Goal: Task Accomplishment & Management: Complete application form

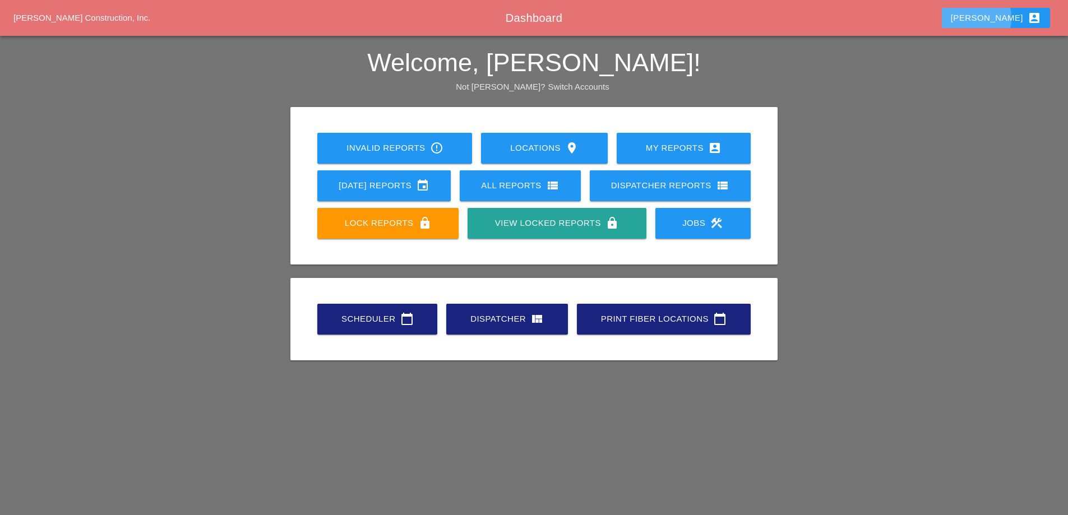
click at [1010, 23] on div "[PERSON_NAME] account_box" at bounding box center [996, 17] width 90 height 13
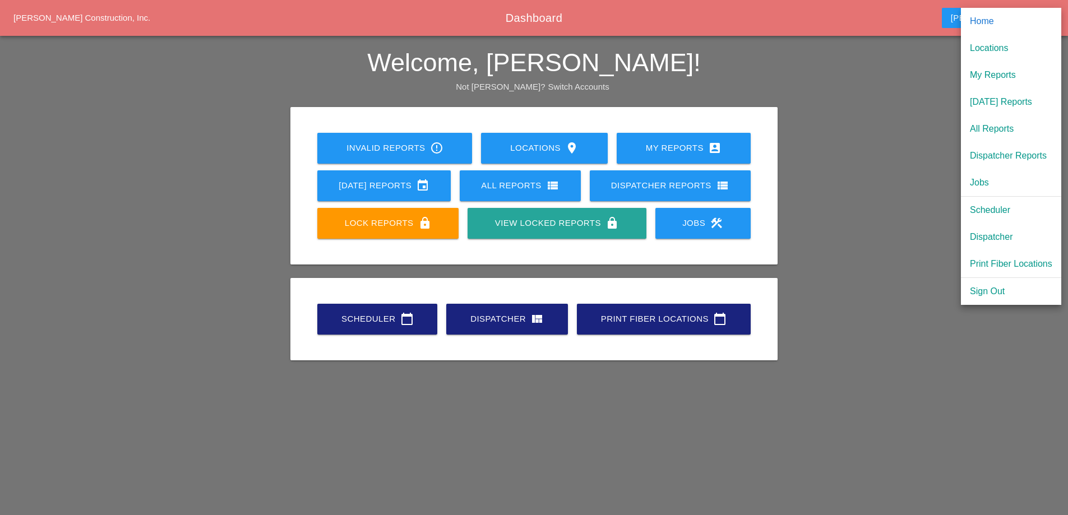
click at [1006, 235] on div "Dispatcher" at bounding box center [1011, 236] width 82 height 13
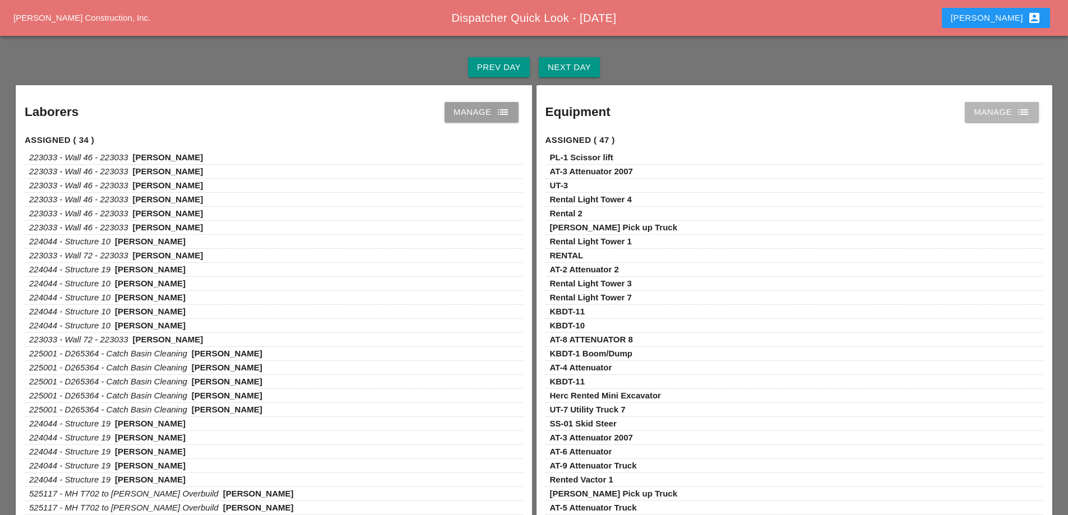
click at [1005, 116] on div "Manage list" at bounding box center [1002, 111] width 56 height 13
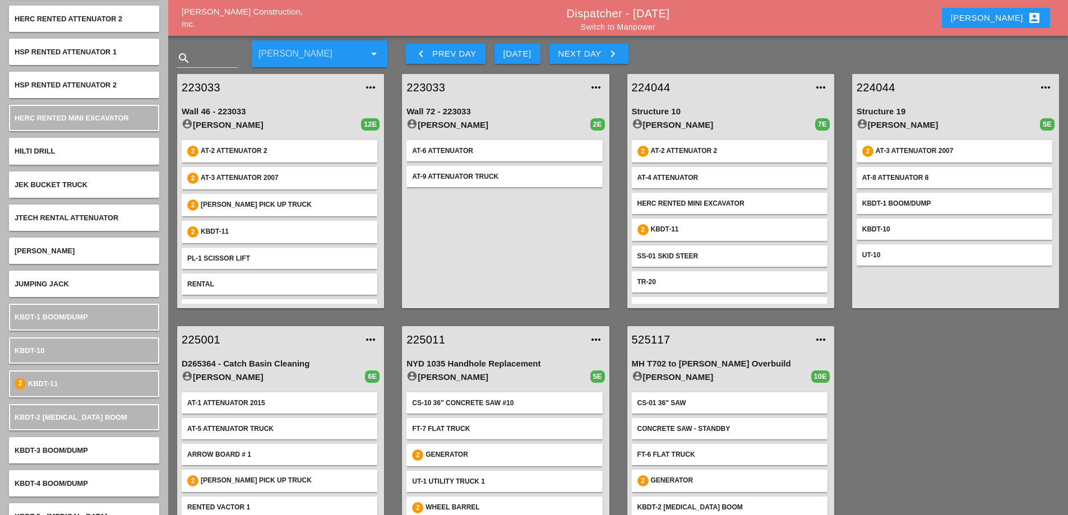
scroll to position [2916, 0]
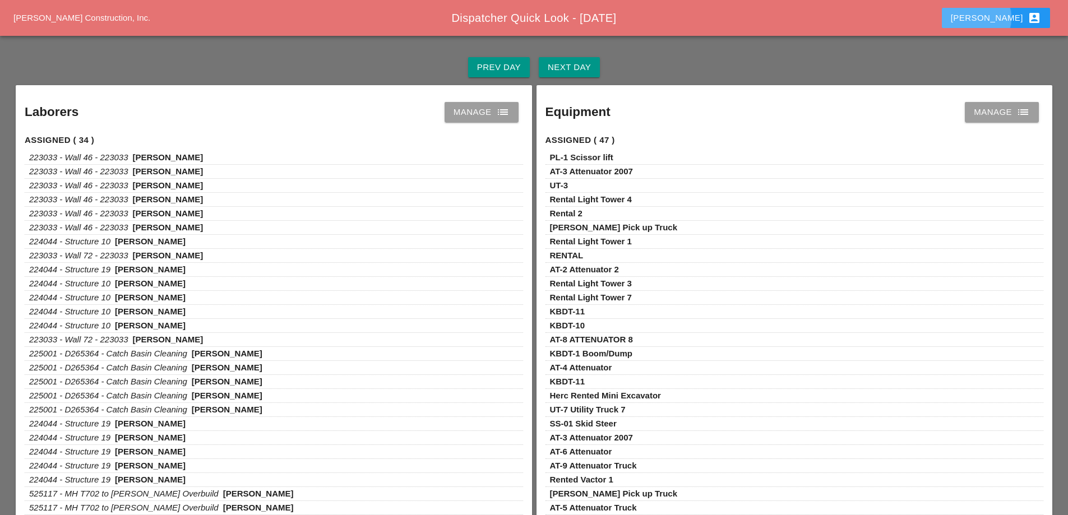
click at [1003, 17] on div "[PERSON_NAME] account_box" at bounding box center [996, 17] width 90 height 13
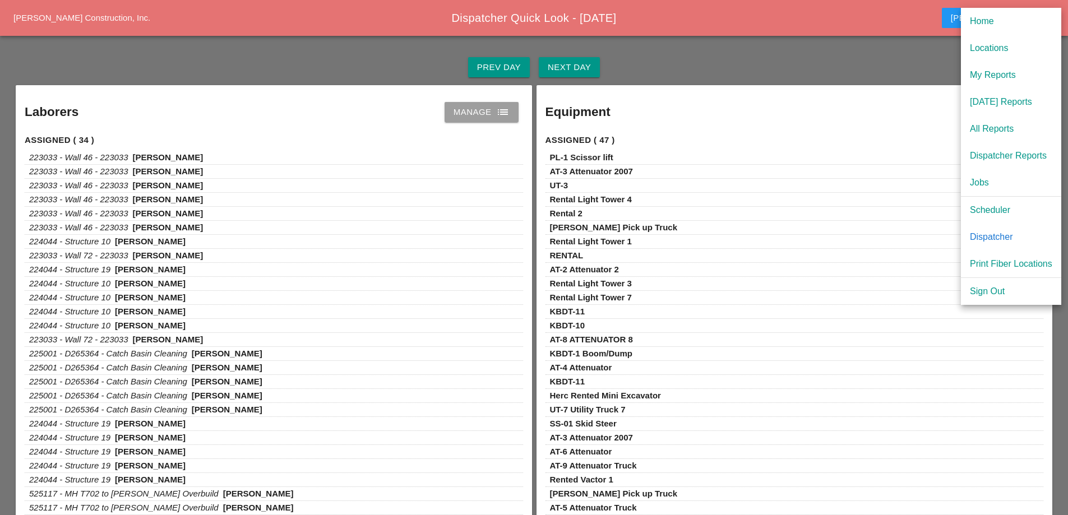
drag, startPoint x: 818, startPoint y: 71, endPoint x: 812, endPoint y: 67, distance: 6.5
click at [815, 68] on div "Prev Day Next Day" at bounding box center [533, 67] width 1041 height 36
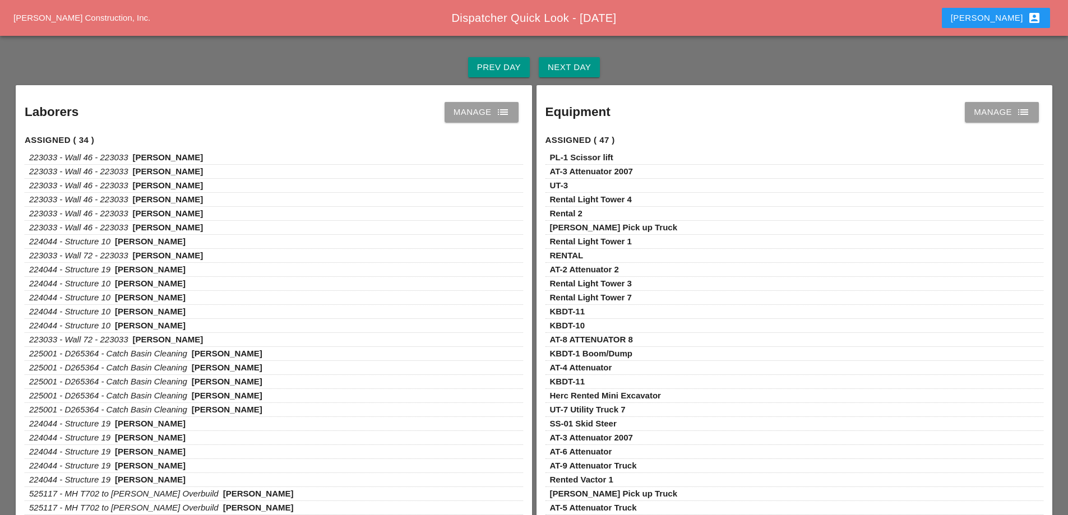
click at [552, 17] on span "Dispatcher Quick Look - [DATE]" at bounding box center [534, 18] width 165 height 12
click at [597, 20] on span "Dispatcher Quick Look - [DATE]" at bounding box center [534, 18] width 165 height 12
click at [994, 109] on div "Manage list" at bounding box center [1002, 111] width 56 height 13
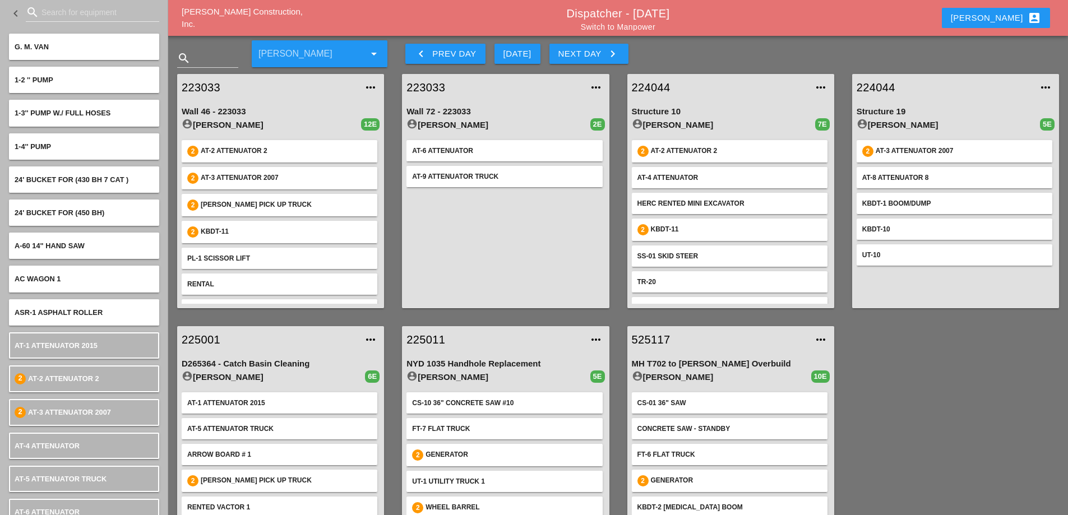
click at [435, 122] on div "account_circle [PERSON_NAME]" at bounding box center [498, 124] width 183 height 13
click at [595, 84] on icon "more_horiz" at bounding box center [595, 87] width 13 height 13
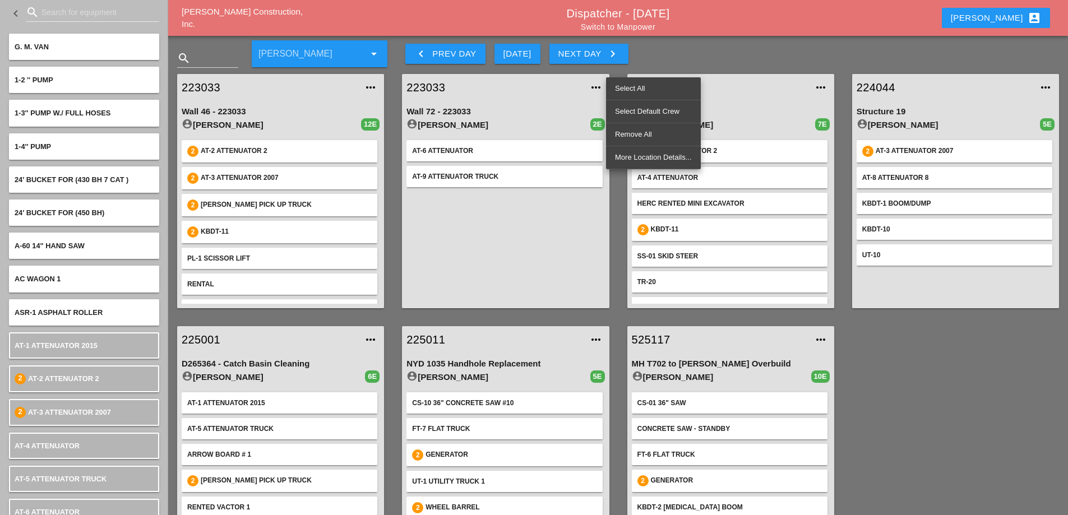
click at [510, 108] on div "Wall 72 - 223033" at bounding box center [506, 111] width 198 height 13
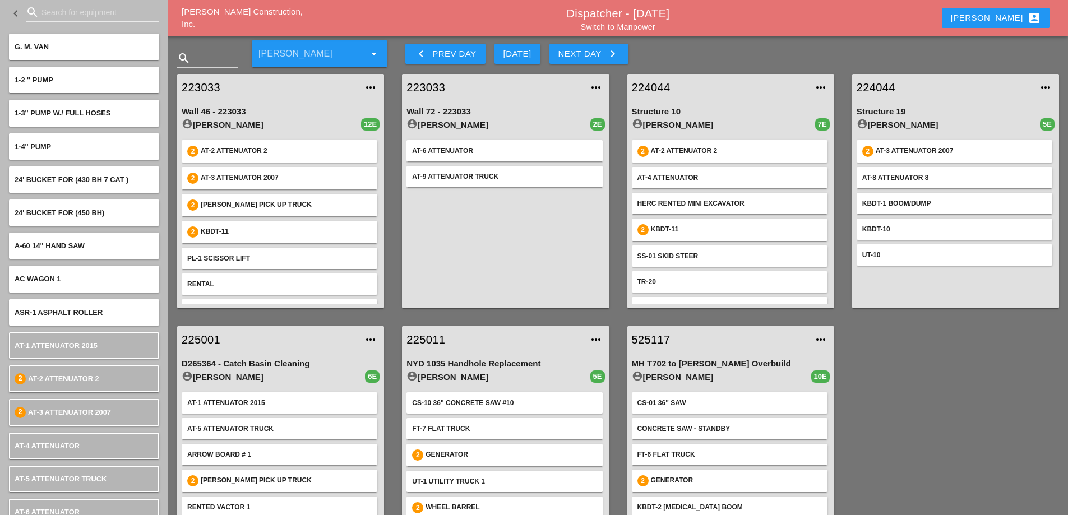
click at [429, 130] on div "account_circle [PERSON_NAME]" at bounding box center [498, 124] width 183 height 13
click at [421, 165] on div "AT-6 Attenuator AT-9 Attenuator Truck" at bounding box center [506, 220] width 198 height 168
click at [1004, 21] on div "[PERSON_NAME] account_box" at bounding box center [996, 17] width 90 height 13
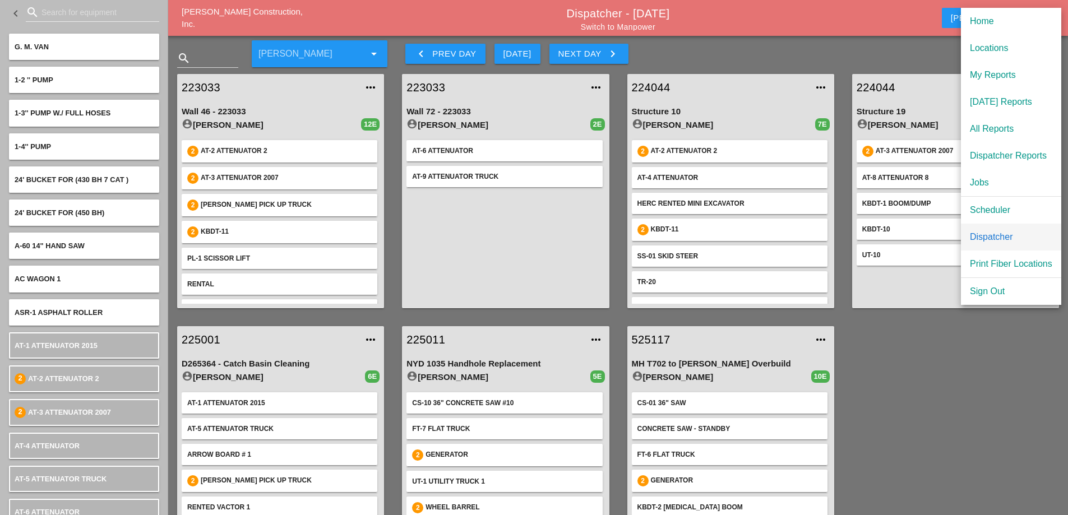
click at [985, 232] on div "Dispatcher" at bounding box center [1011, 236] width 82 height 13
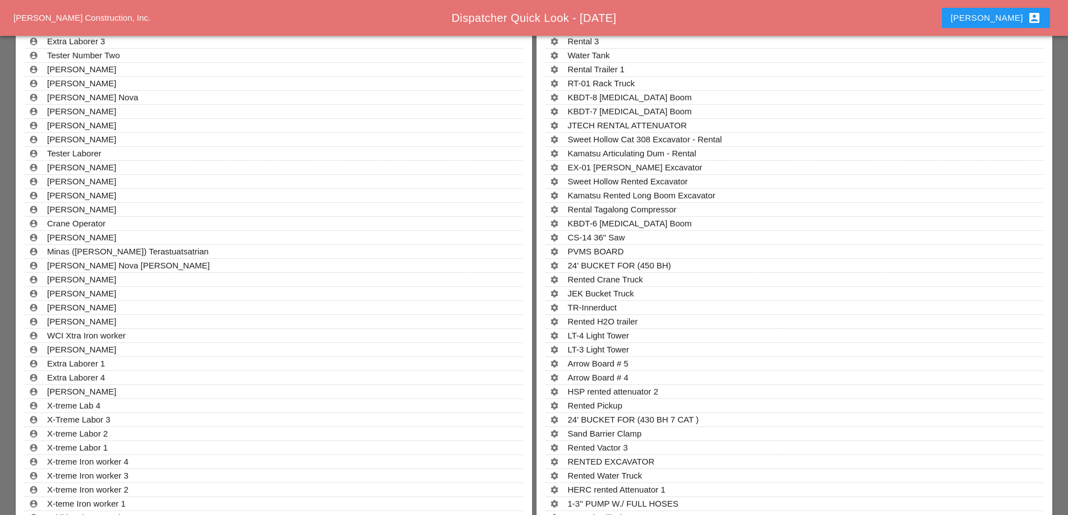
scroll to position [822, 0]
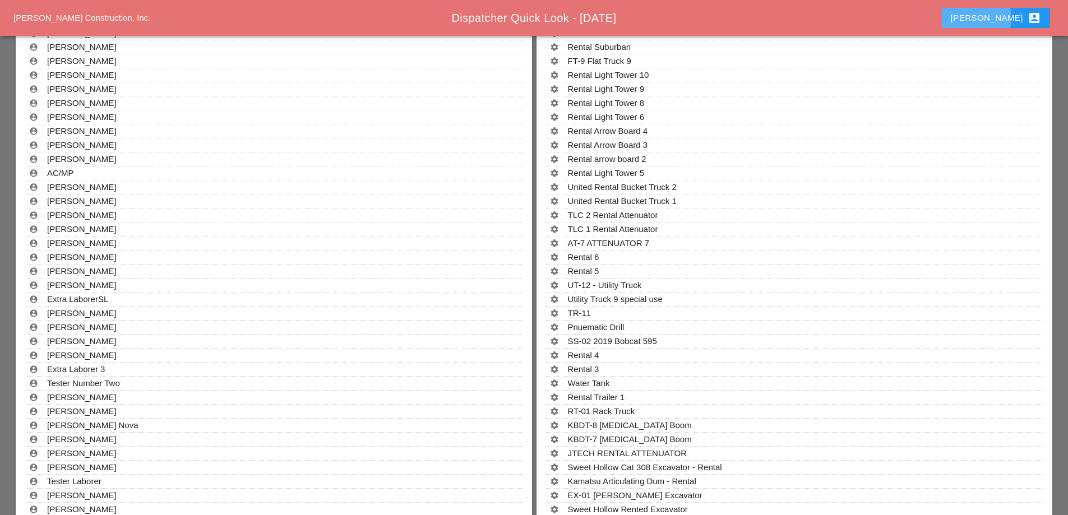
click at [1017, 19] on div "[PERSON_NAME] account_box" at bounding box center [996, 17] width 90 height 13
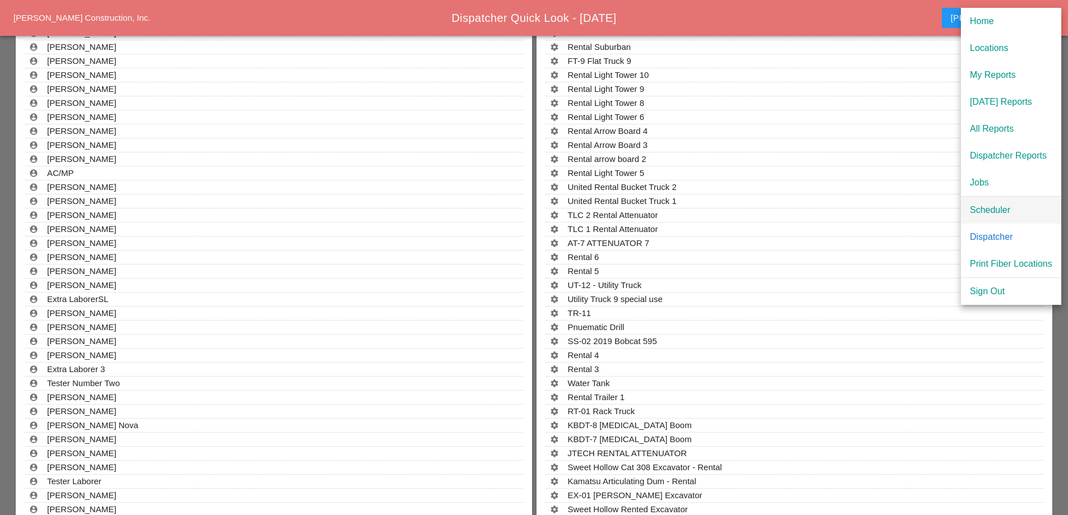
click at [1003, 209] on div "Scheduler" at bounding box center [1011, 210] width 82 height 13
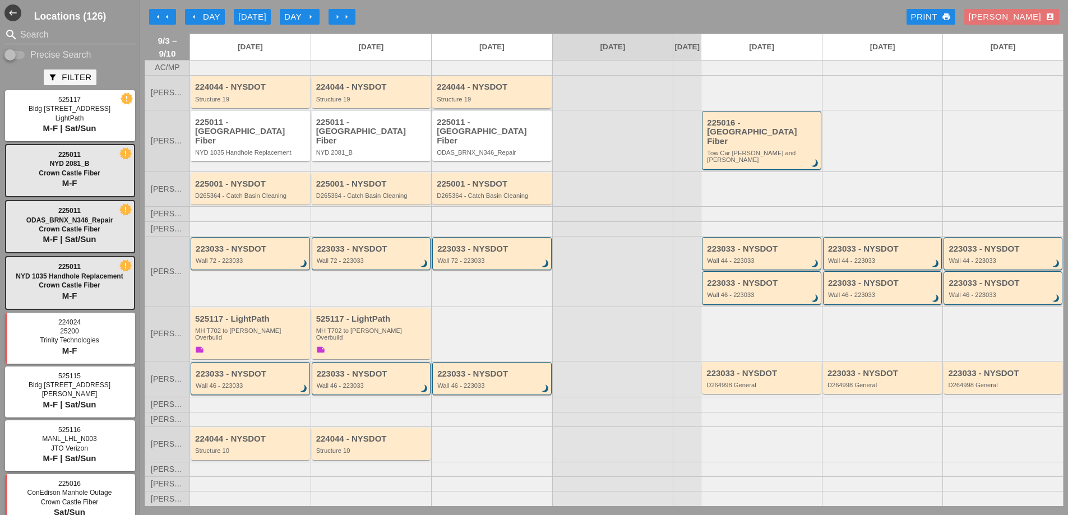
click at [484, 103] on div "Structure 19" at bounding box center [493, 99] width 112 height 7
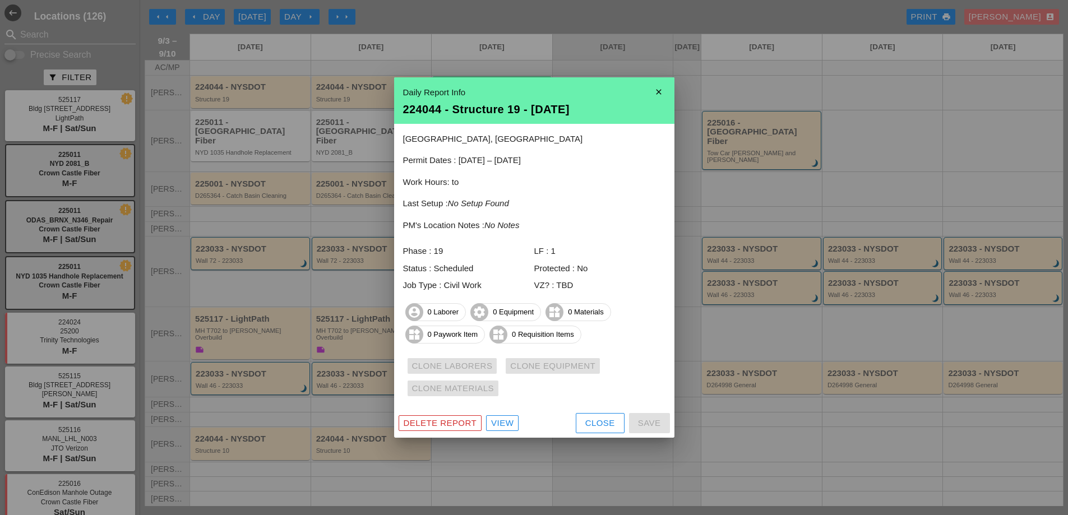
click at [478, 387] on div "Clone Laborers Clone Equipment Clone Materials" at bounding box center [534, 377] width 262 height 45
click at [659, 87] on icon "close" at bounding box center [659, 92] width 22 height 22
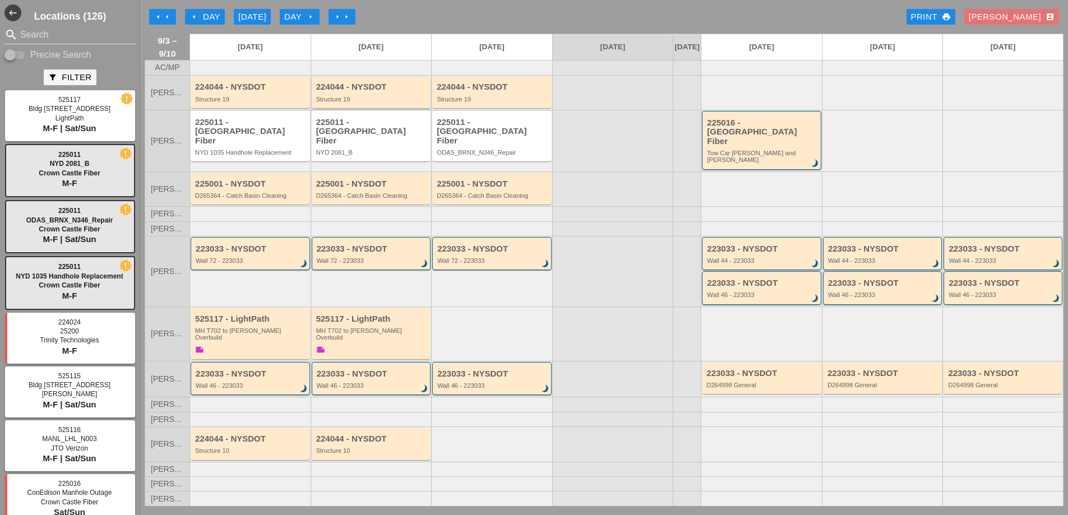
click at [357, 103] on div "224044 - NYSDOT Structure 19" at bounding box center [372, 92] width 112 height 20
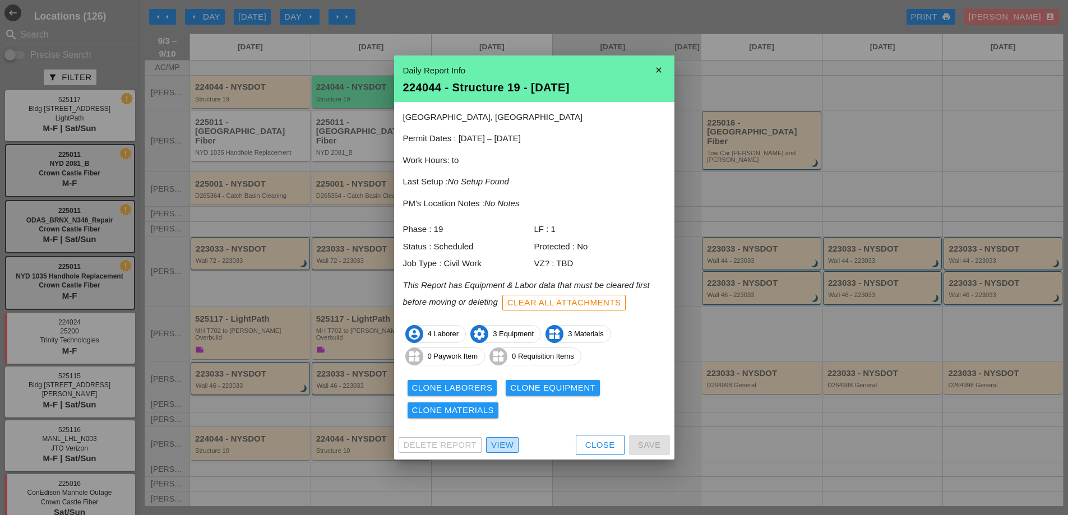
click at [506, 442] on div "View" at bounding box center [502, 445] width 22 height 13
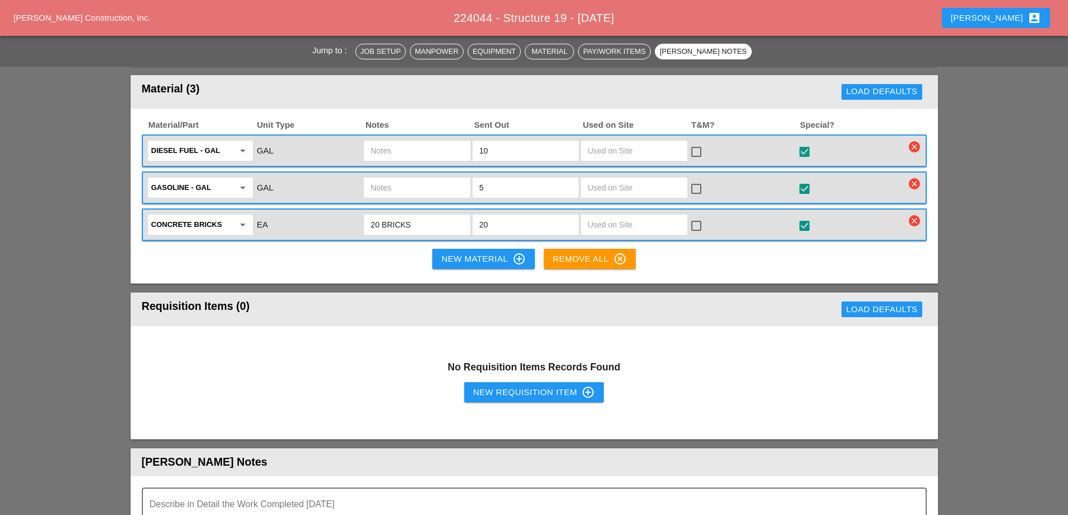
scroll to position [961, 0]
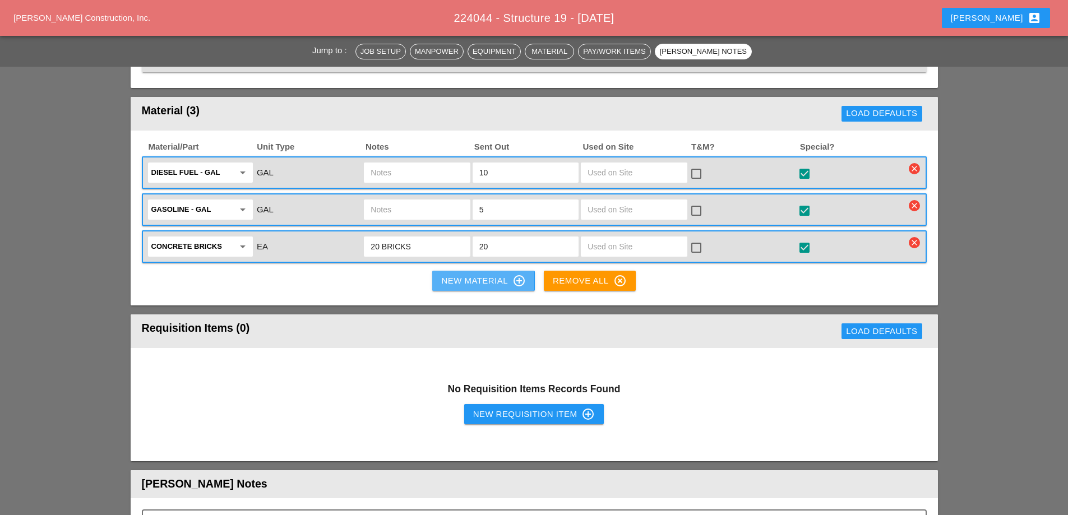
click at [481, 274] on div "New Material control_point" at bounding box center [483, 280] width 84 height 13
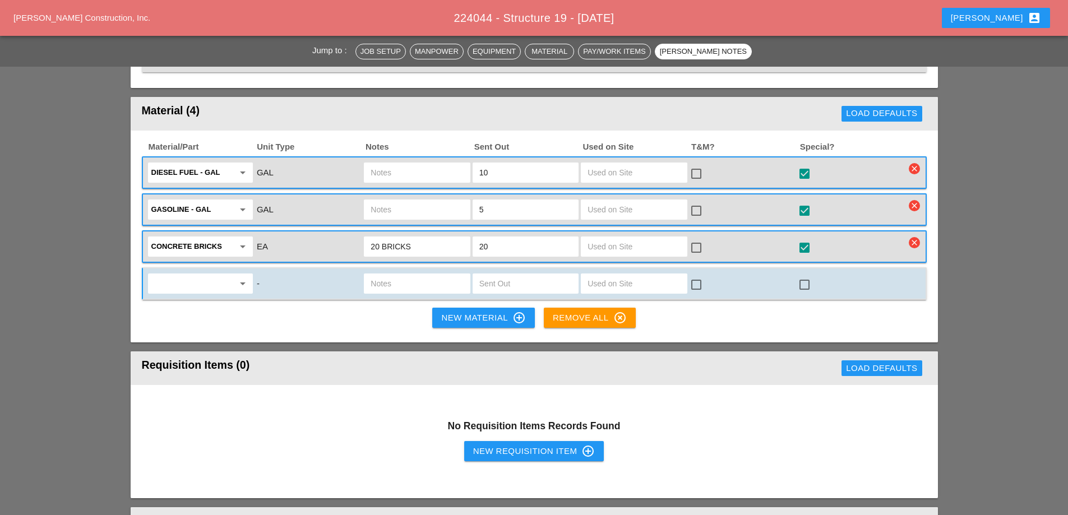
click at [561, 445] on div "New Requisition Item control_point" at bounding box center [534, 451] width 122 height 13
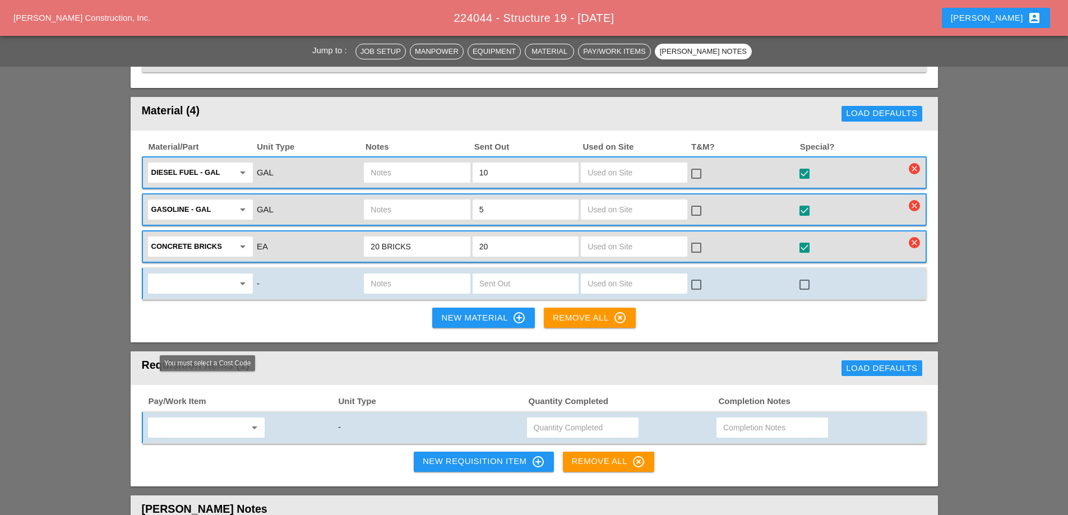
click at [232, 419] on input "text" at bounding box center [198, 428] width 94 height 18
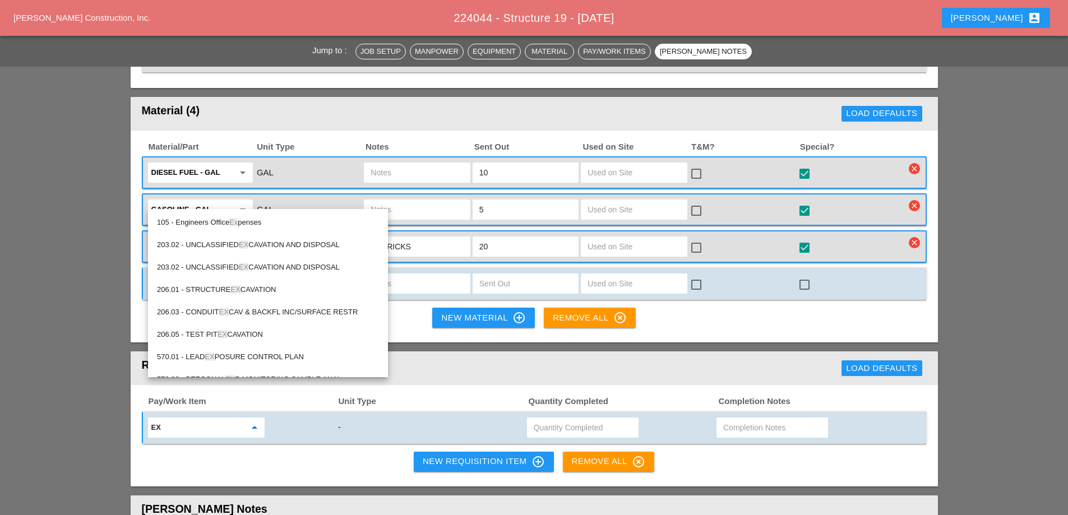
type input "e"
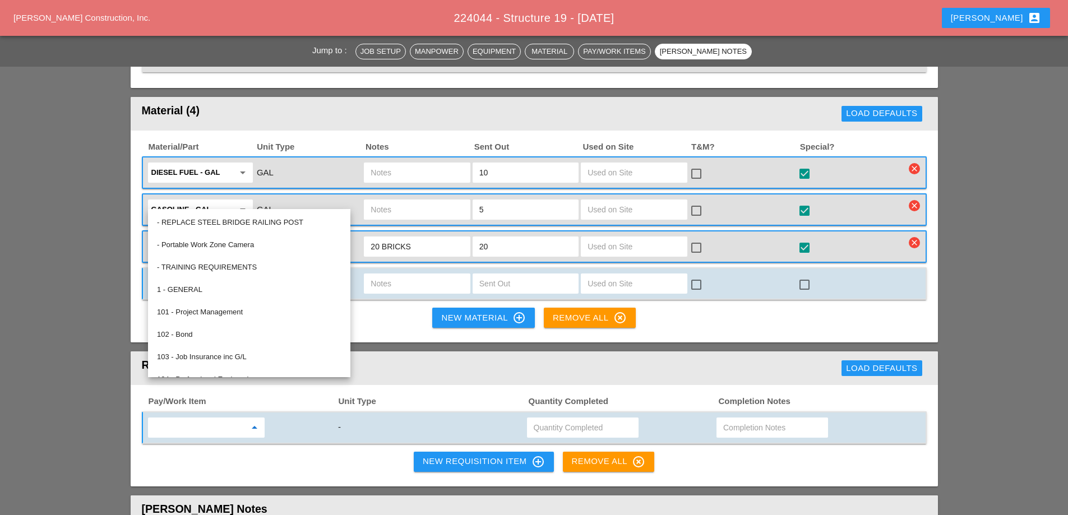
click at [382, 276] on div "Material/Part Unit Type Notes Sent Out Used on Site T&M? Special? Diesel Fuel -…" at bounding box center [534, 237] width 807 height 213
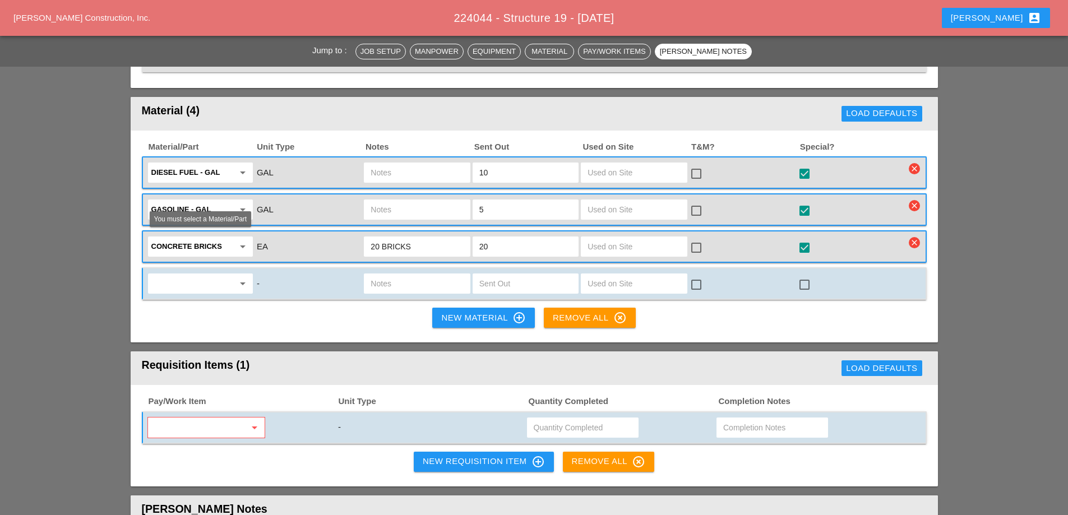
click at [191, 275] on input "text" at bounding box center [192, 284] width 82 height 18
type input "e"
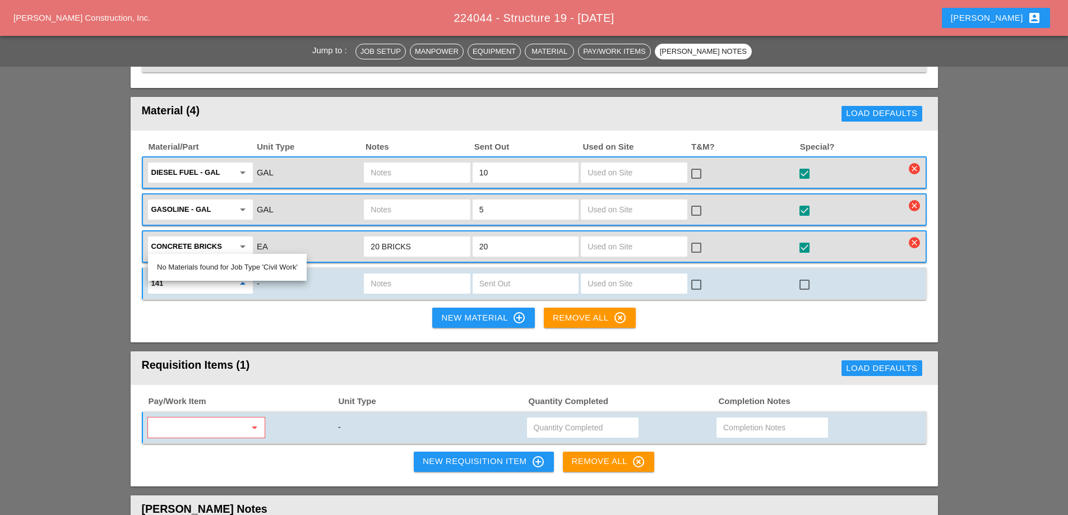
type input "141"
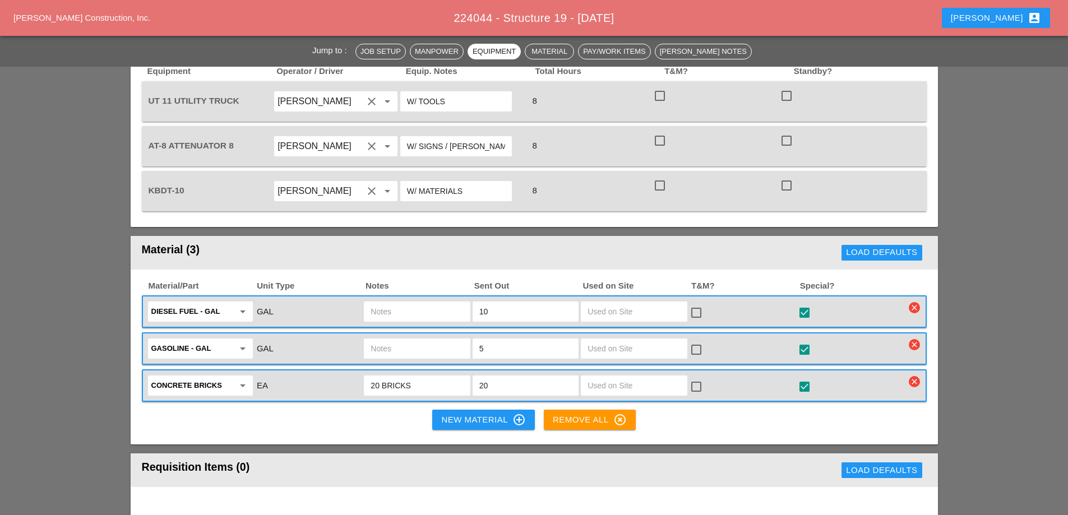
scroll to position [841, 0]
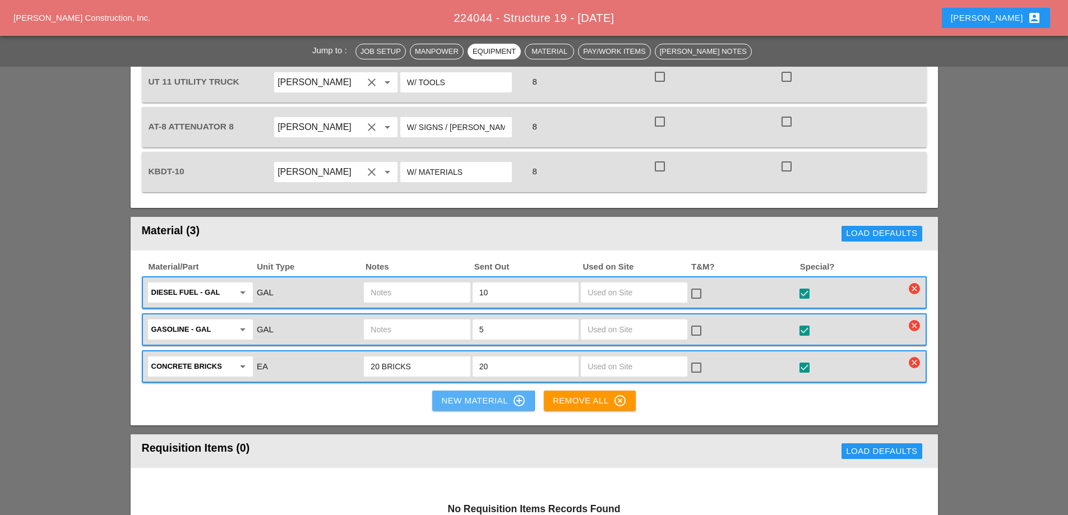
click at [479, 394] on div "New Material control_point" at bounding box center [483, 400] width 84 height 13
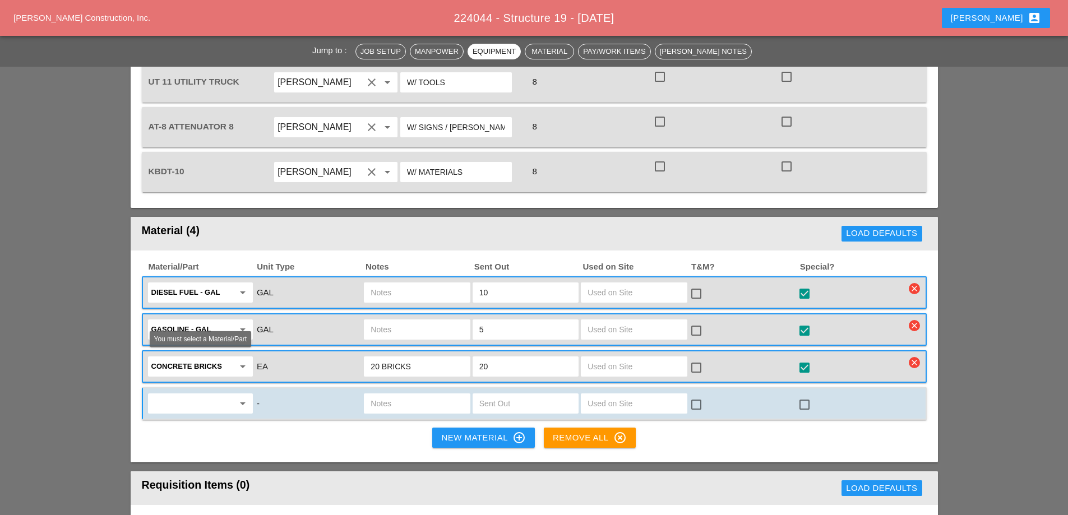
click at [244, 397] on icon "arrow_drop_down" at bounding box center [242, 403] width 13 height 13
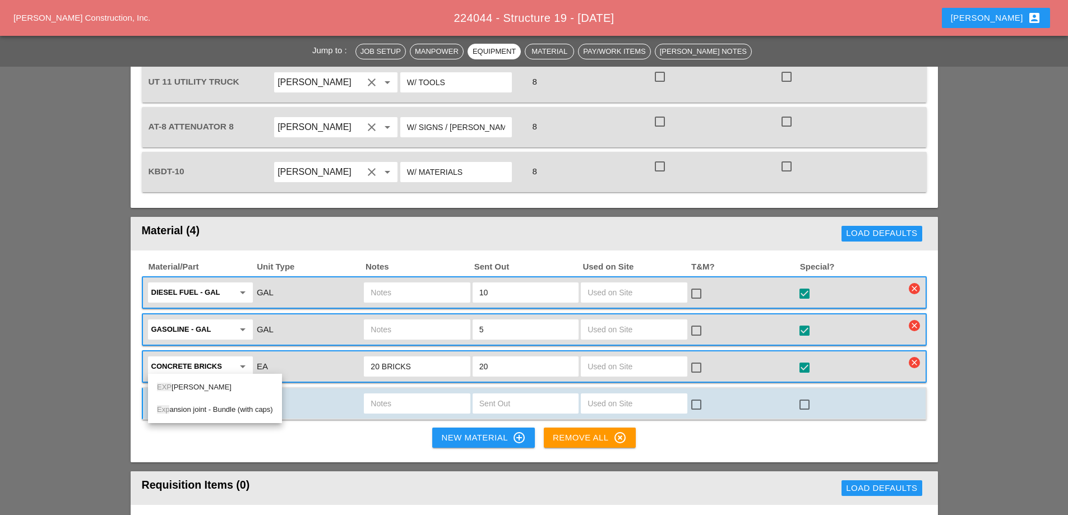
type input "exp"
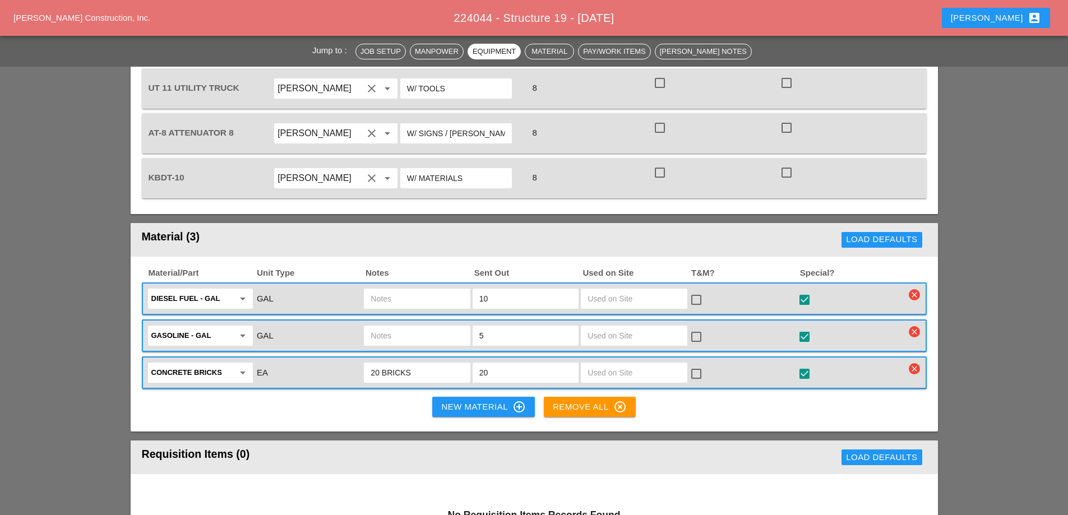
scroll to position [841, 0]
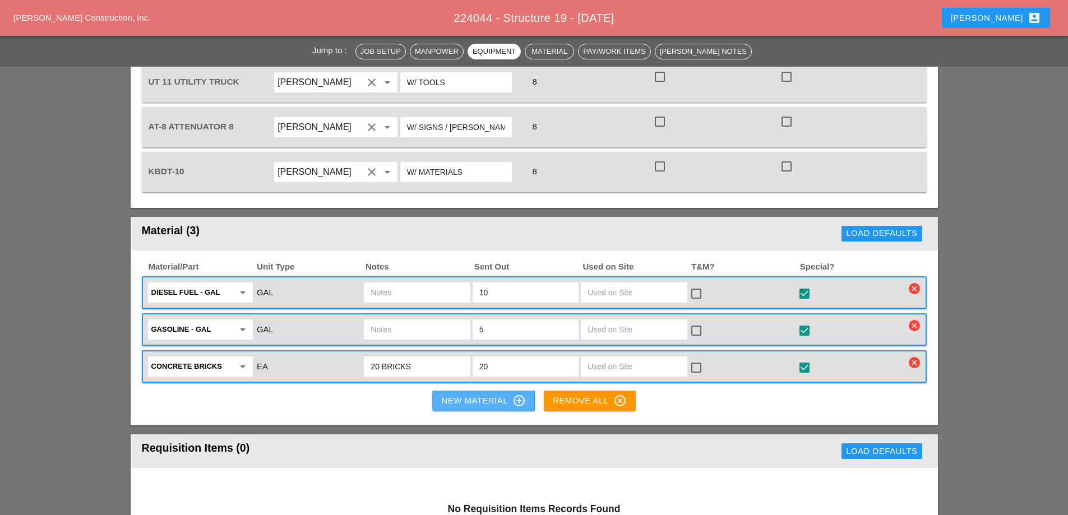
click at [451, 394] on div "New Material control_point" at bounding box center [483, 400] width 84 height 13
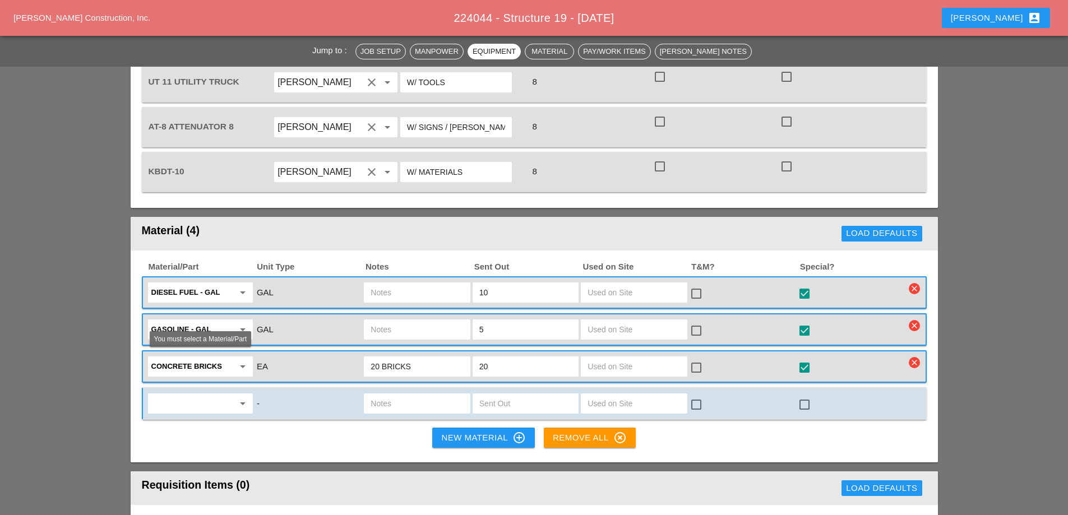
click at [198, 395] on input "text" at bounding box center [192, 404] width 82 height 18
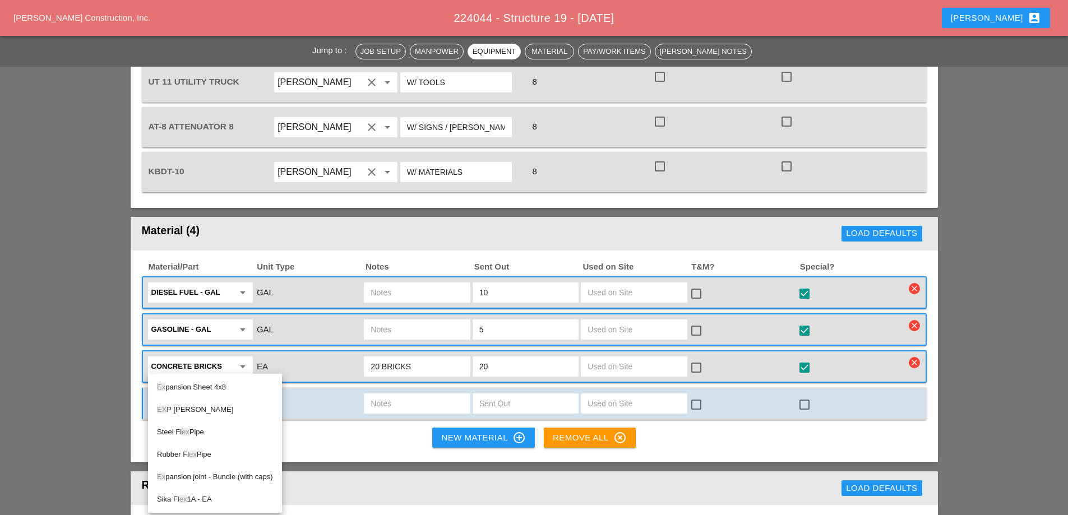
type input "ex"
